Goal: Information Seeking & Learning: Learn about a topic

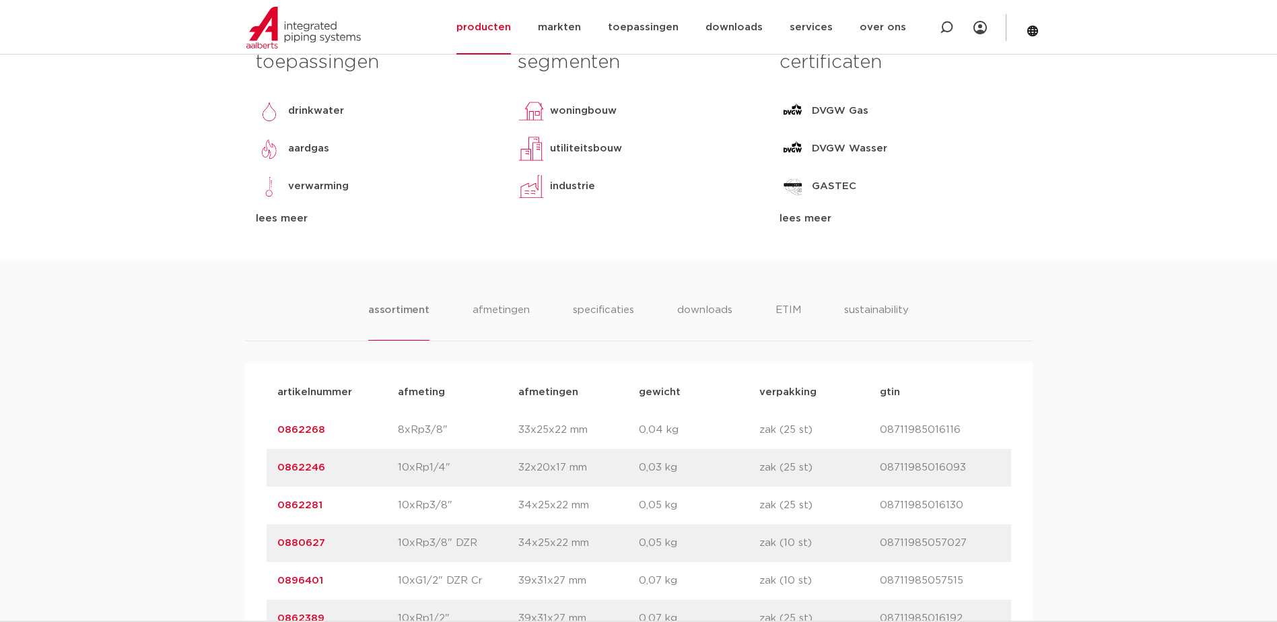
scroll to position [269, 0]
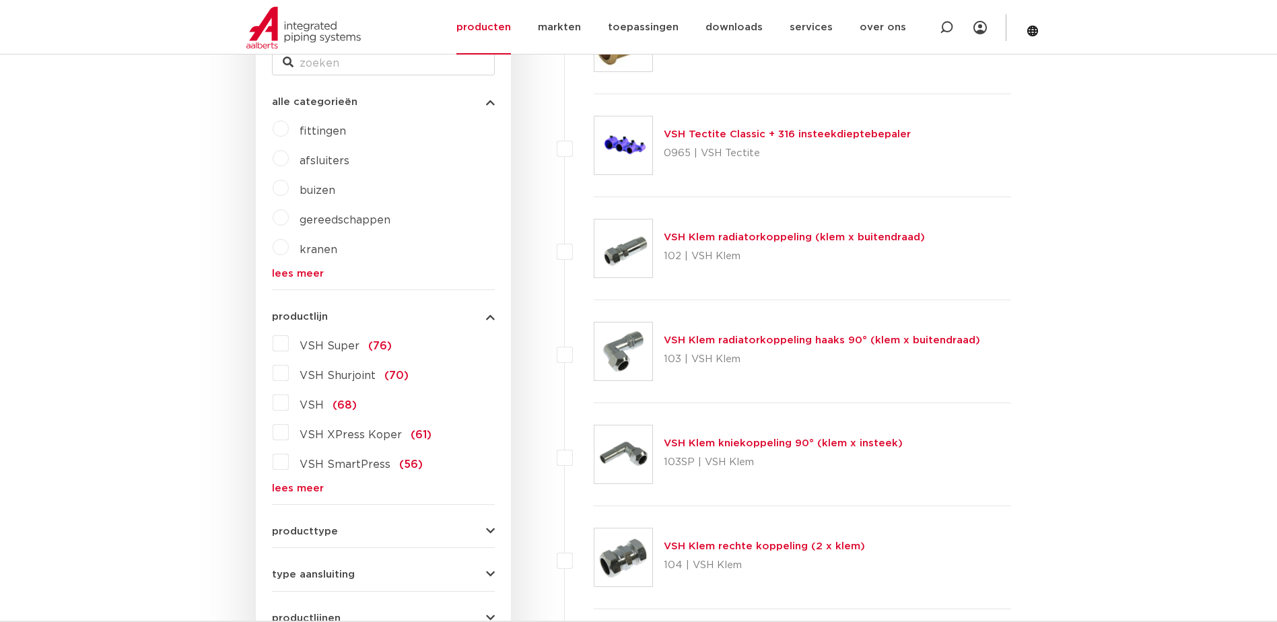
scroll to position [337, 0]
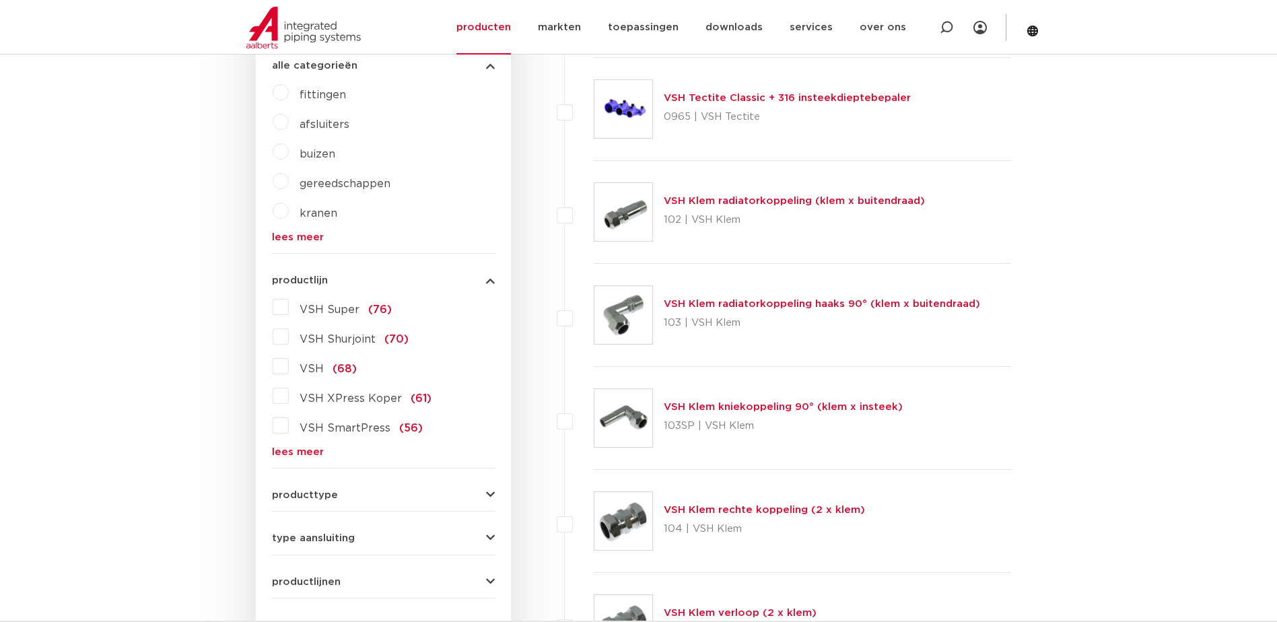
click at [289, 398] on label "VSH XPress Koper (61)" at bounding box center [360, 396] width 143 height 22
click at [0, 0] on input "VSH XPress Koper (61)" at bounding box center [0, 0] width 0 height 0
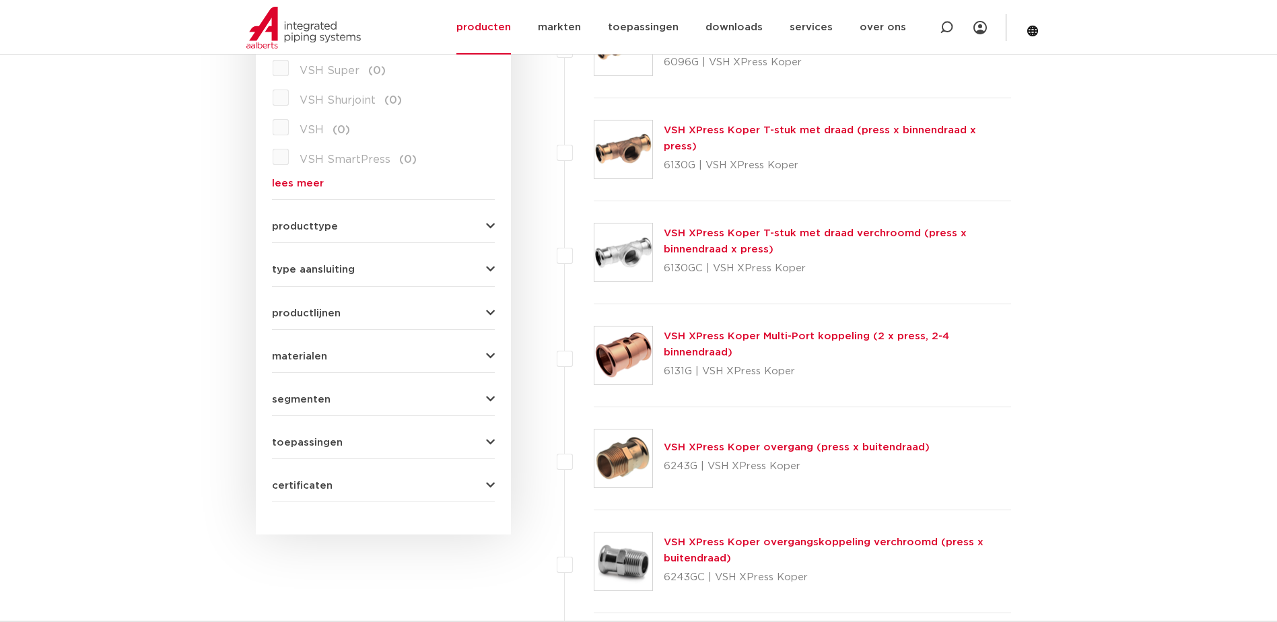
scroll to position [606, 0]
click at [707, 442] on link "VSH XPress Koper overgang (press x buitendraad)" at bounding box center [797, 447] width 266 height 10
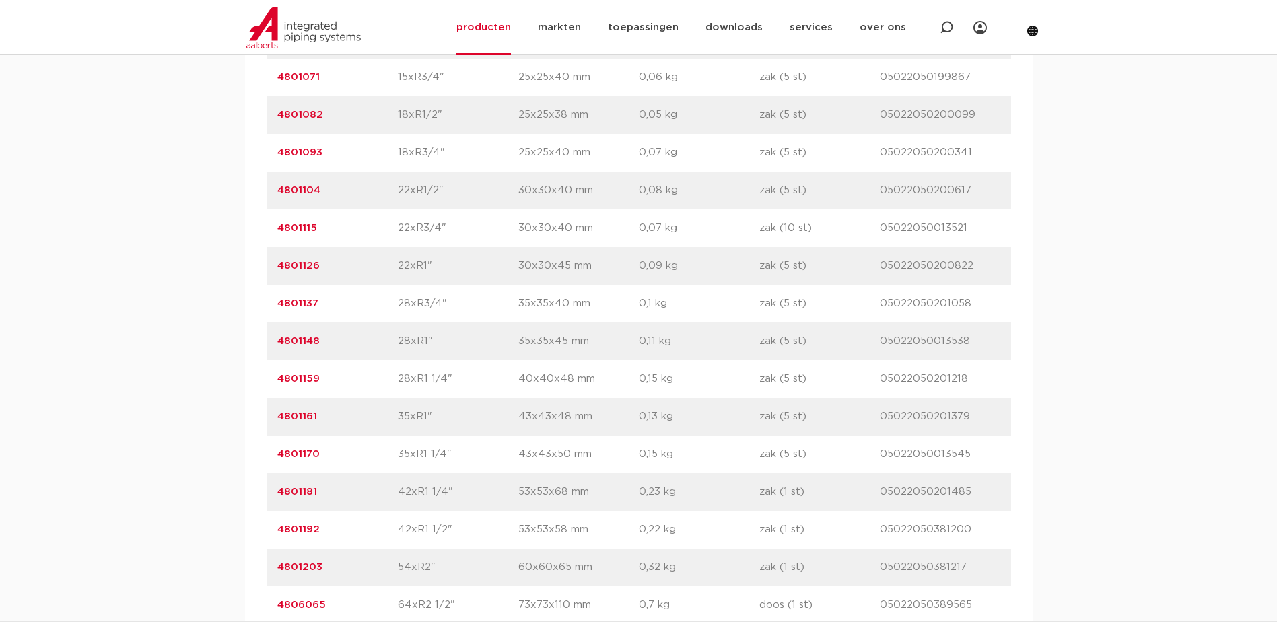
scroll to position [1280, 0]
